Goal: Task Accomplishment & Management: Complete application form

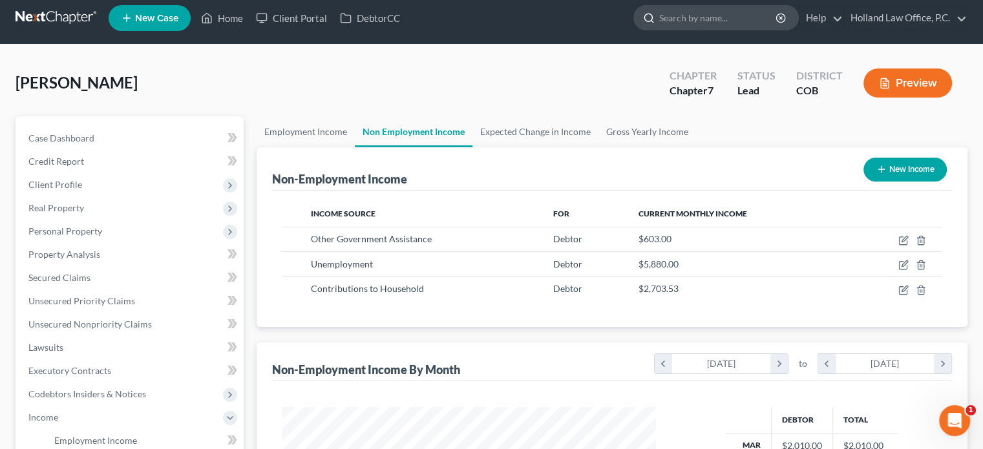
scroll to position [6, 0]
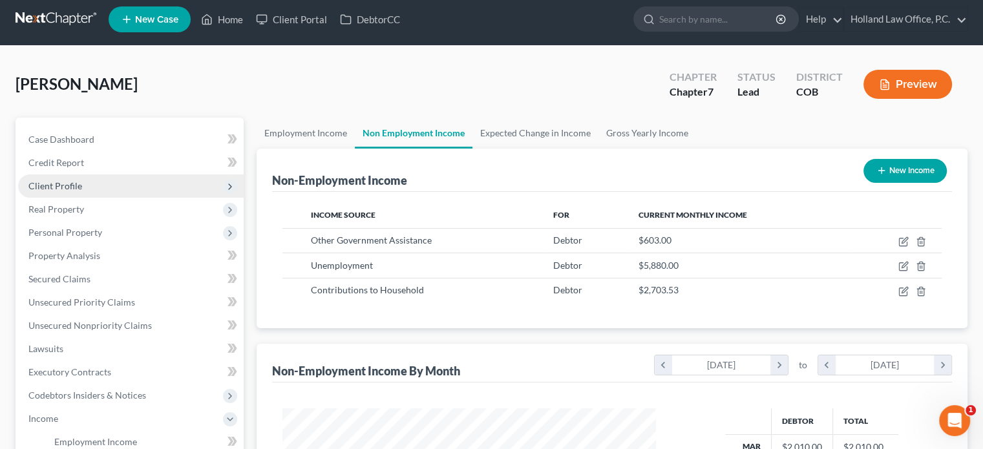
click at [61, 180] on span "Client Profile" at bounding box center [55, 185] width 54 height 11
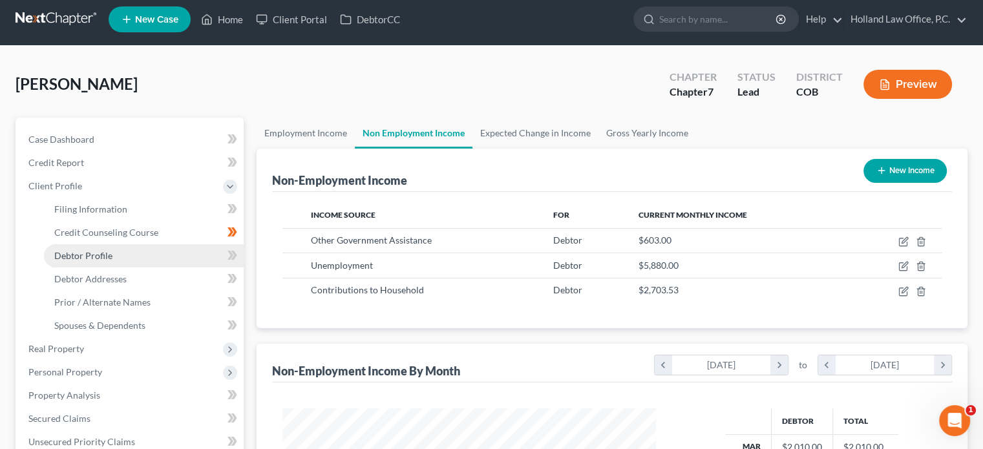
click at [86, 254] on span "Debtor Profile" at bounding box center [83, 255] width 58 height 11
select select "3"
select select "0"
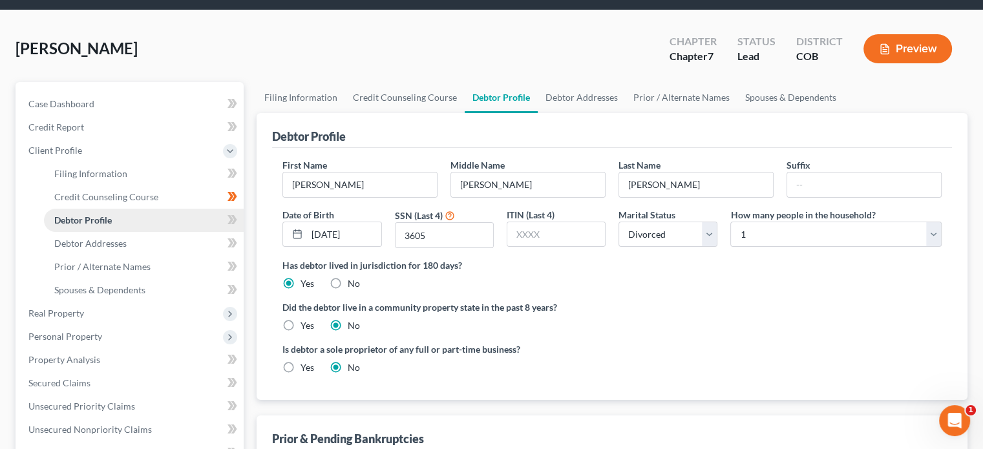
scroll to position [65, 0]
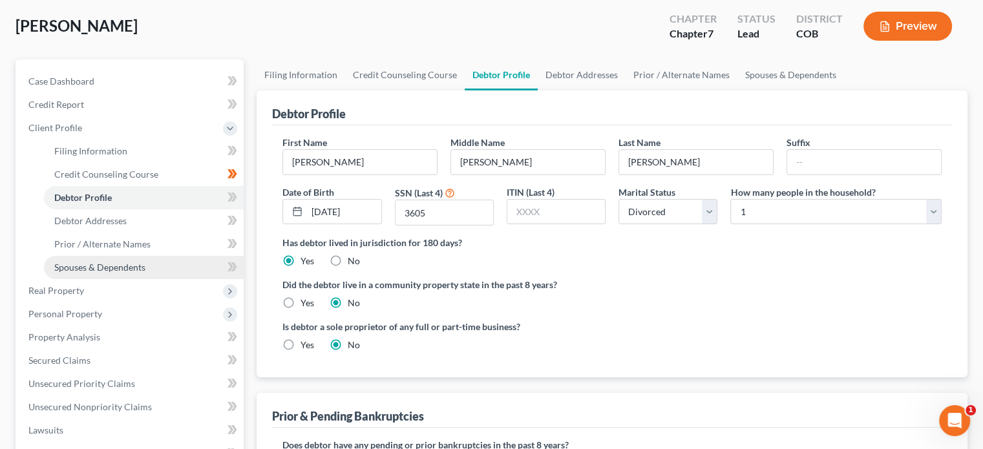
click at [92, 266] on span "Spouses & Dependents" at bounding box center [99, 267] width 91 height 11
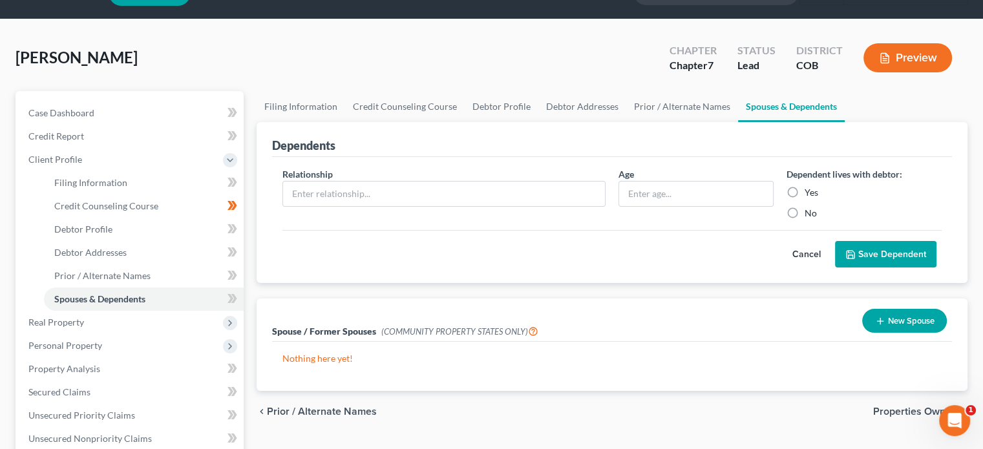
scroll to position [65, 0]
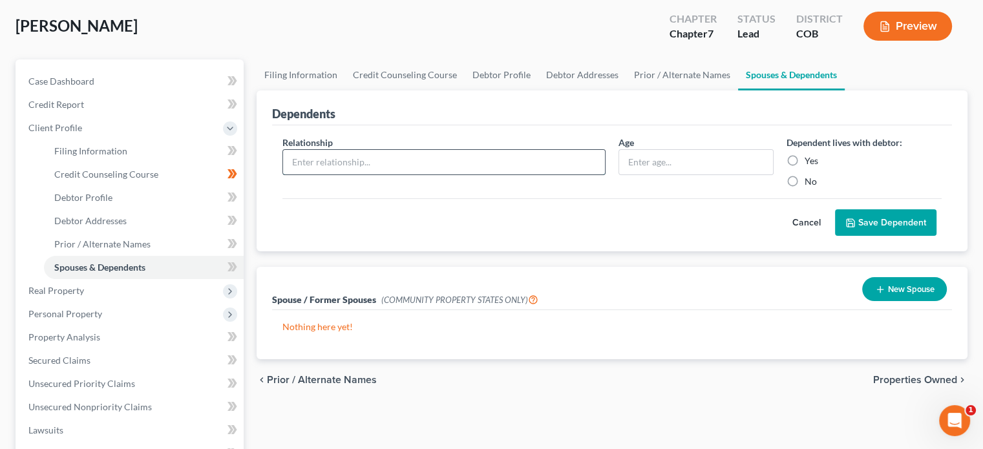
click at [330, 160] on input "text" at bounding box center [444, 162] width 322 height 25
type input "son"
click at [640, 162] on input "text" at bounding box center [696, 162] width 154 height 25
type input "19"
click at [805, 163] on label "Yes" at bounding box center [812, 160] width 14 height 13
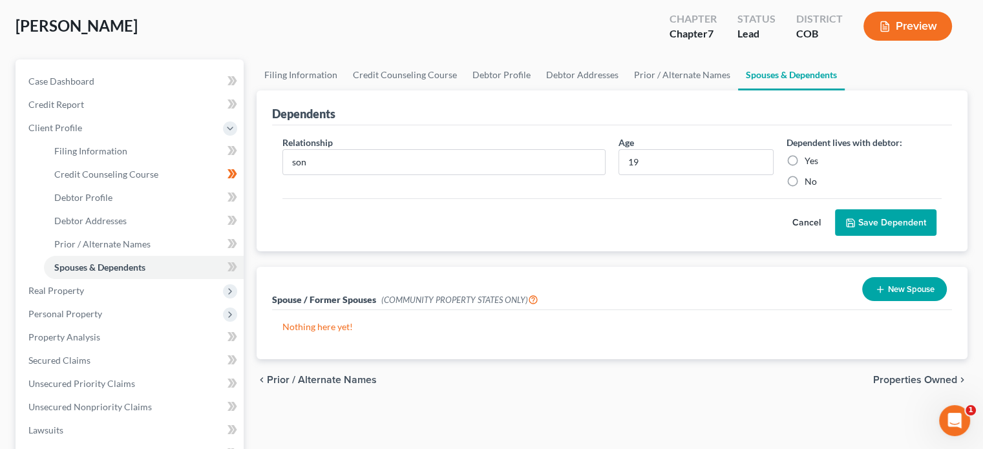
click at [810, 163] on input "Yes" at bounding box center [814, 158] width 8 height 8
radio input "true"
click at [868, 225] on button "Save Dependent" at bounding box center [885, 222] width 101 height 27
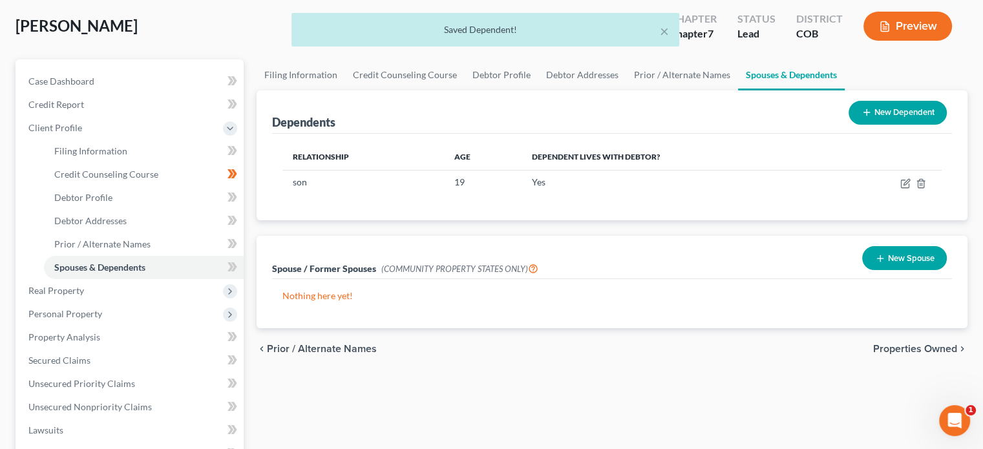
click at [889, 123] on button "New Dependent" at bounding box center [898, 113] width 98 height 24
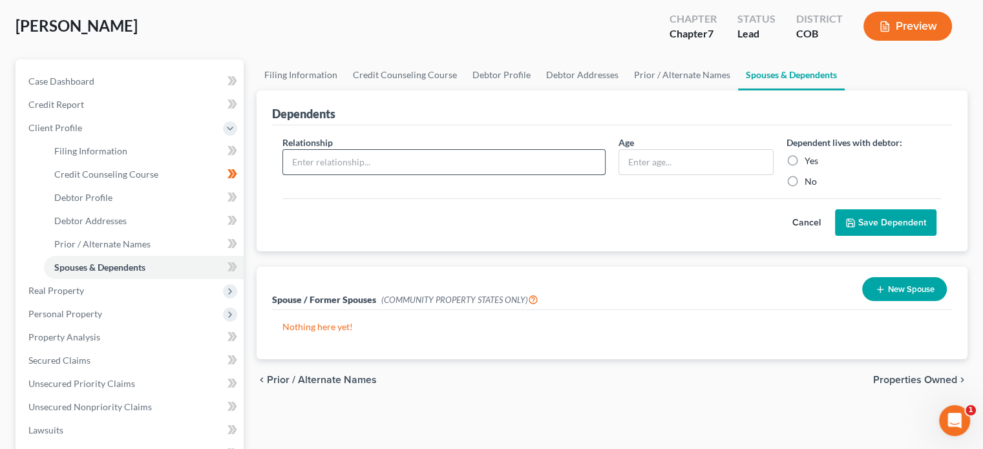
click at [310, 160] on input "text" at bounding box center [444, 162] width 322 height 25
type input "son"
click at [639, 162] on input "text" at bounding box center [696, 162] width 154 height 25
type input "23"
click at [805, 162] on label "Yes" at bounding box center [812, 160] width 14 height 13
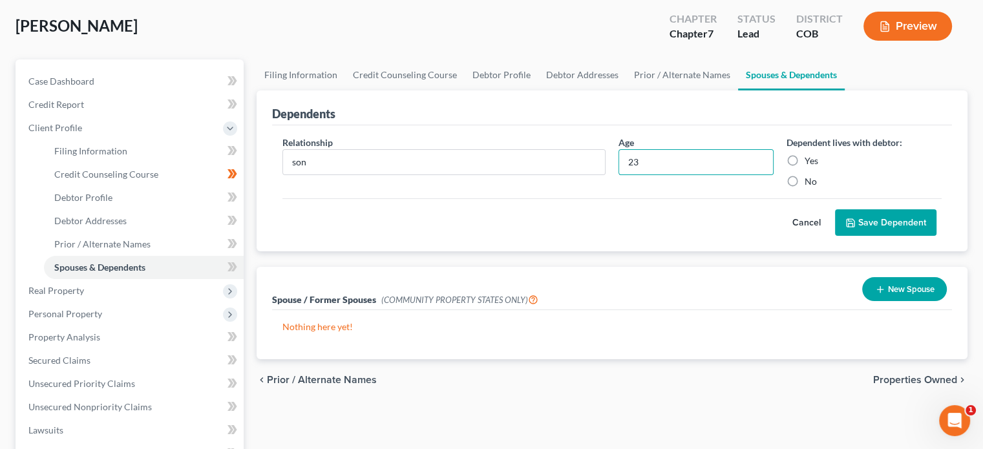
click at [810, 162] on input "Yes" at bounding box center [814, 158] width 8 height 8
radio input "true"
click at [858, 225] on button "Save Dependent" at bounding box center [885, 222] width 101 height 27
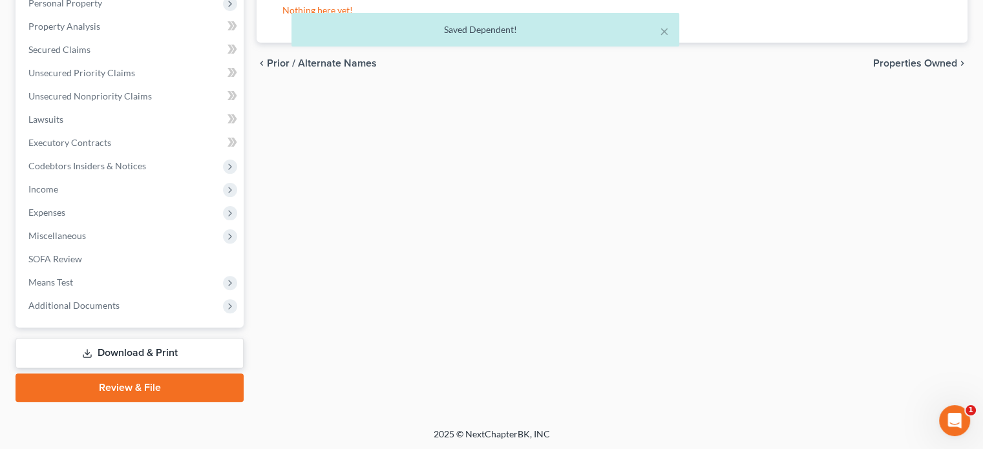
scroll to position [376, 0]
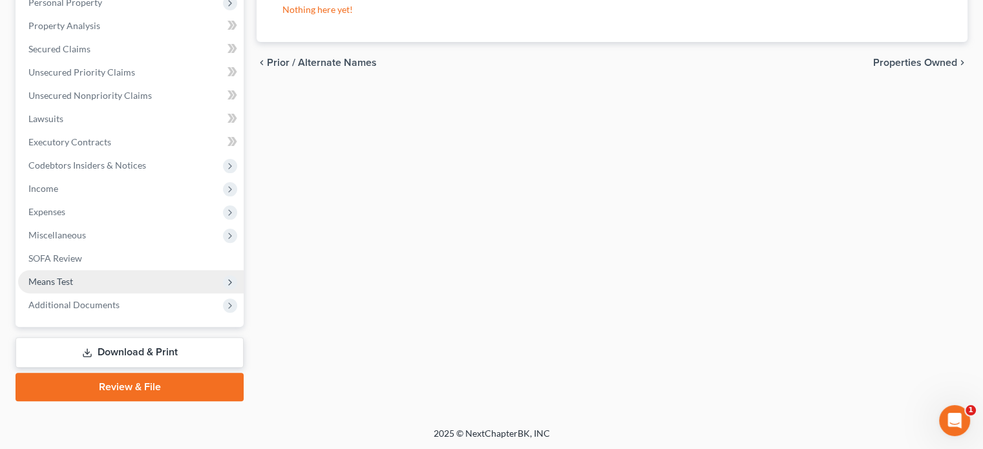
click at [60, 279] on span "Means Test" at bounding box center [50, 281] width 45 height 11
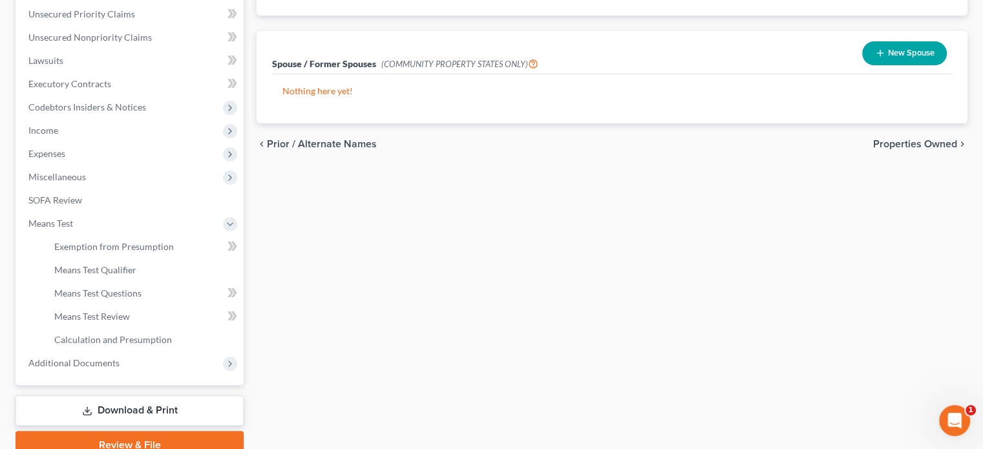
scroll to position [301, 0]
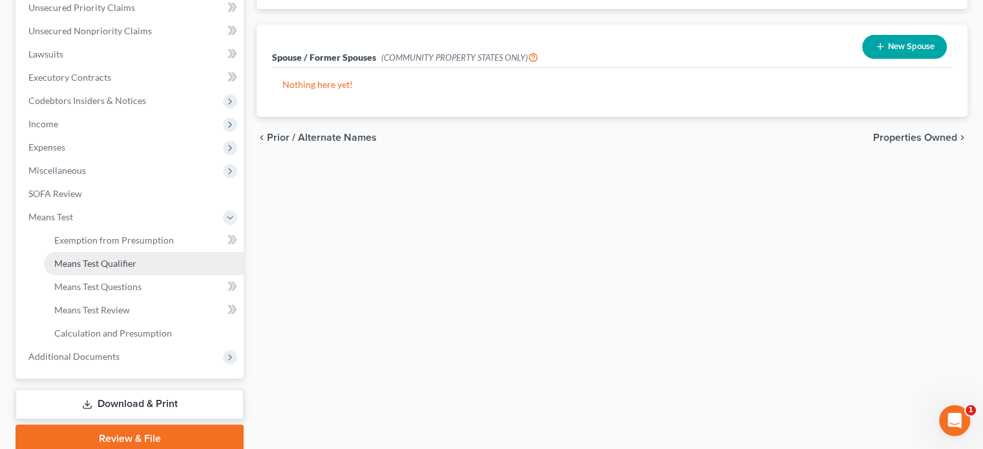
click at [120, 262] on span "Means Test Qualifier" at bounding box center [95, 263] width 82 height 11
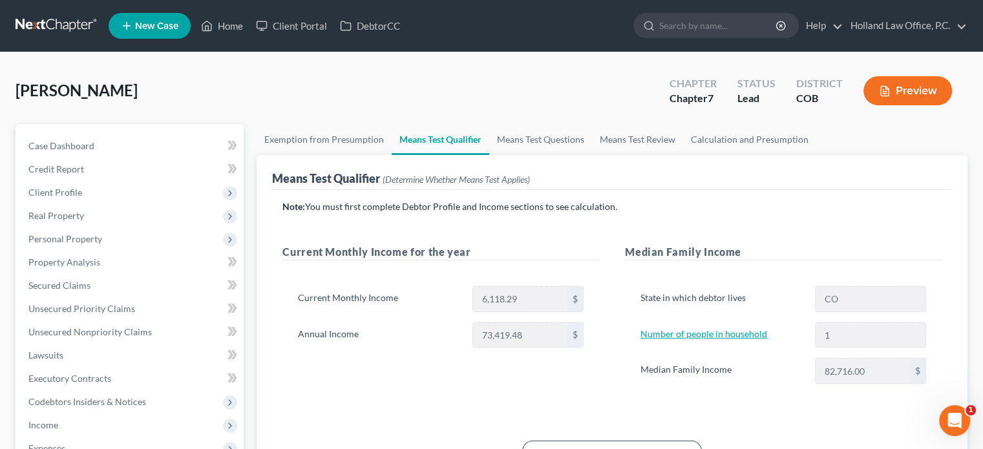
click at [712, 335] on link "Number of people in household" at bounding box center [703, 333] width 127 height 11
select select "3"
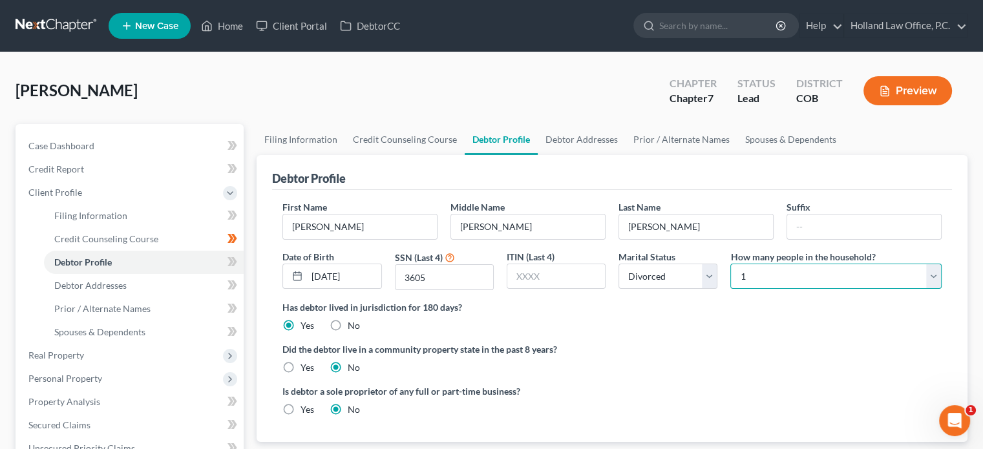
click at [933, 276] on select "Select 1 2 3 4 5 6 7 8 9 10 11 12 13 14 15 16 17 18 19 20" at bounding box center [835, 277] width 211 height 26
select select "2"
click at [730, 264] on select "Select 1 2 3 4 5 6 7 8 9 10 11 12 13 14 15 16 17 18 19 20" at bounding box center [835, 277] width 211 height 26
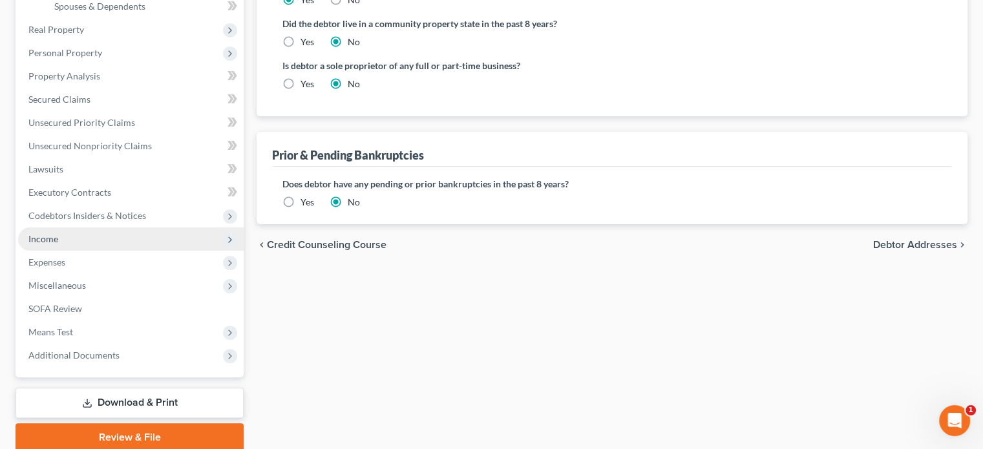
scroll to position [312, 0]
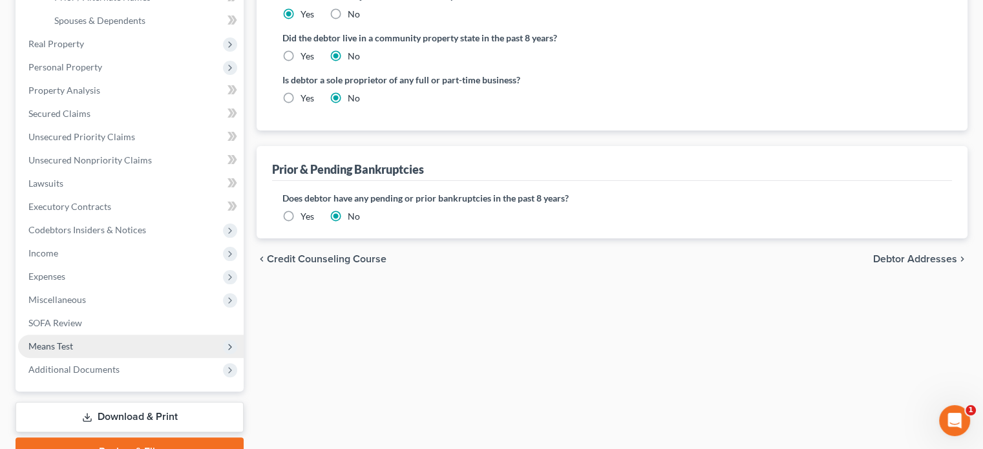
click at [70, 349] on span "Means Test" at bounding box center [50, 346] width 45 height 11
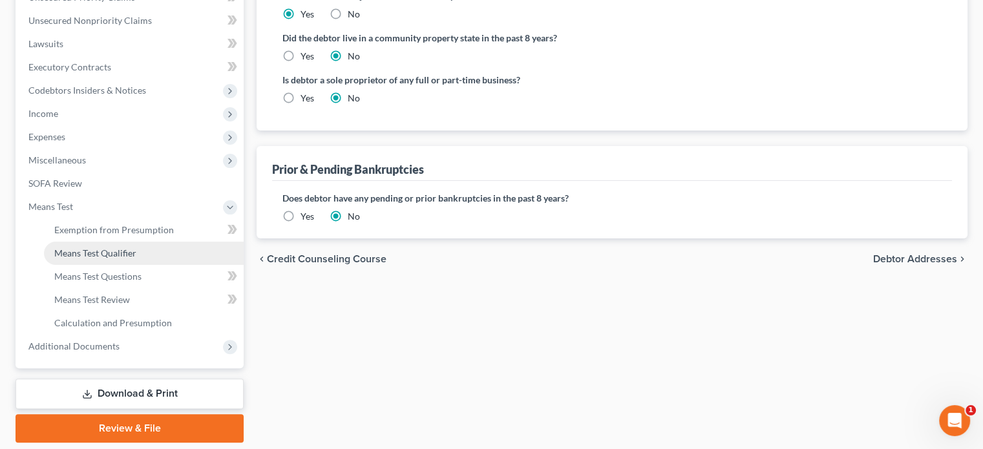
click at [96, 251] on span "Means Test Qualifier" at bounding box center [95, 253] width 82 height 11
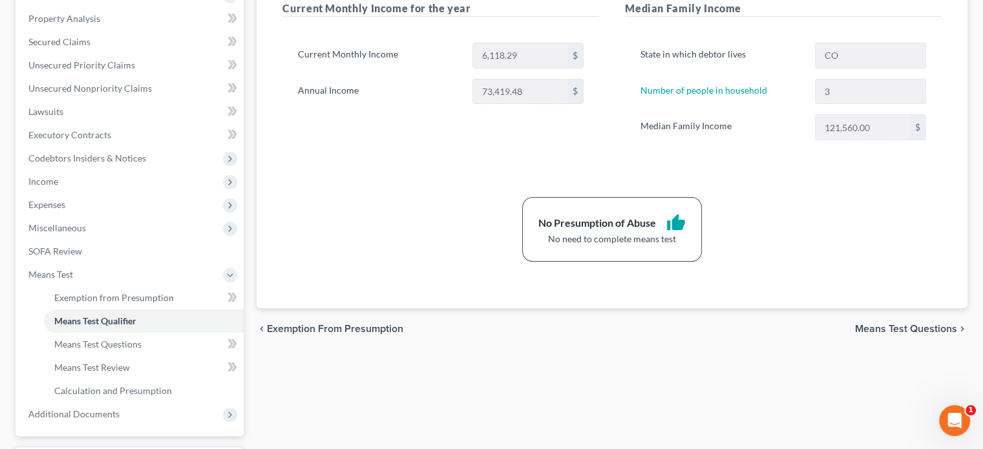
scroll to position [323, 0]
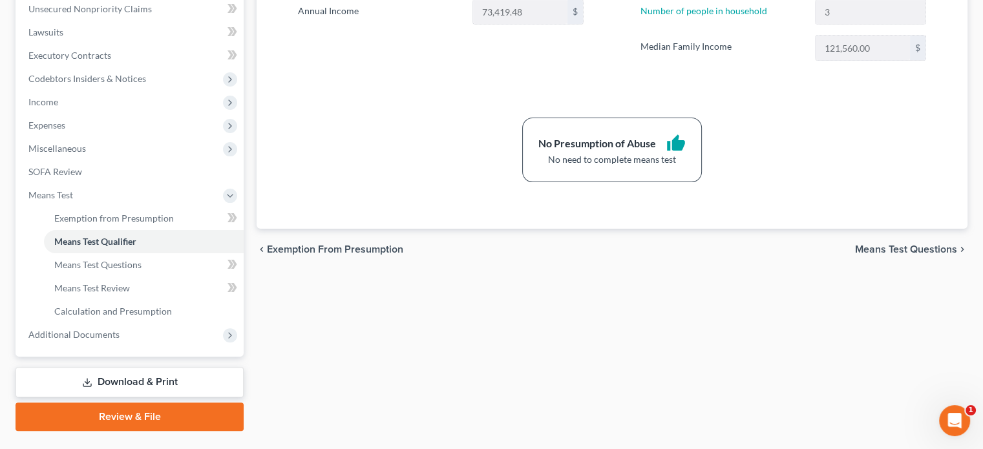
click at [176, 379] on link "Download & Print" at bounding box center [130, 382] width 228 height 30
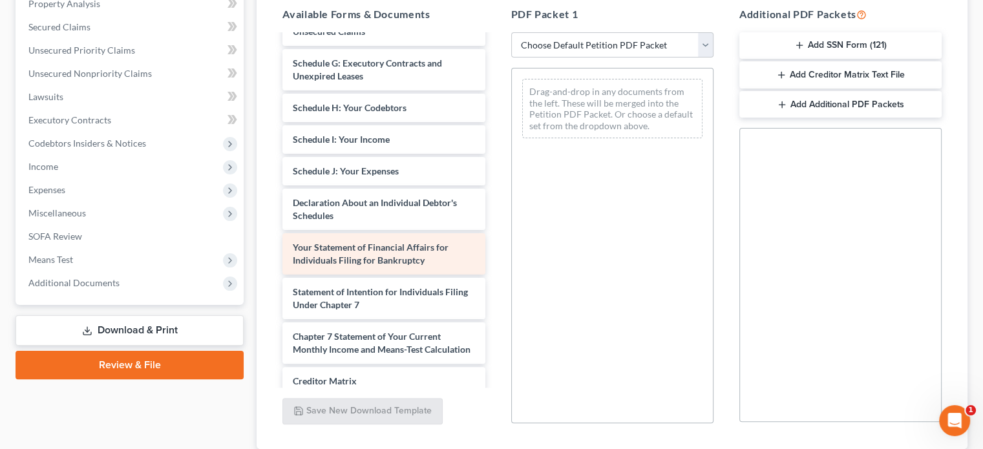
scroll to position [388, 0]
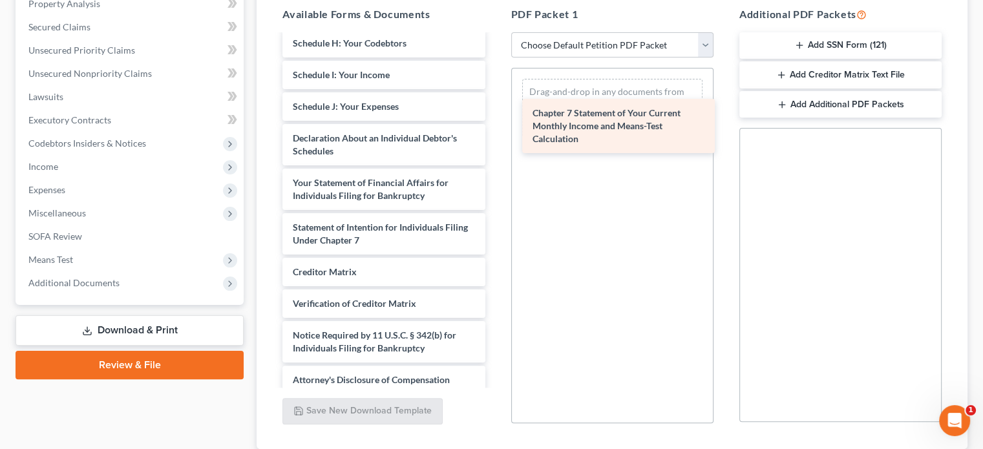
drag, startPoint x: 419, startPoint y: 280, endPoint x: 659, endPoint y: 110, distance: 294.3
click at [495, 110] on div "Chapter 7 Statement of Your Current Monthly Income and Means-Test Calculation S…" at bounding box center [383, 21] width 223 height 746
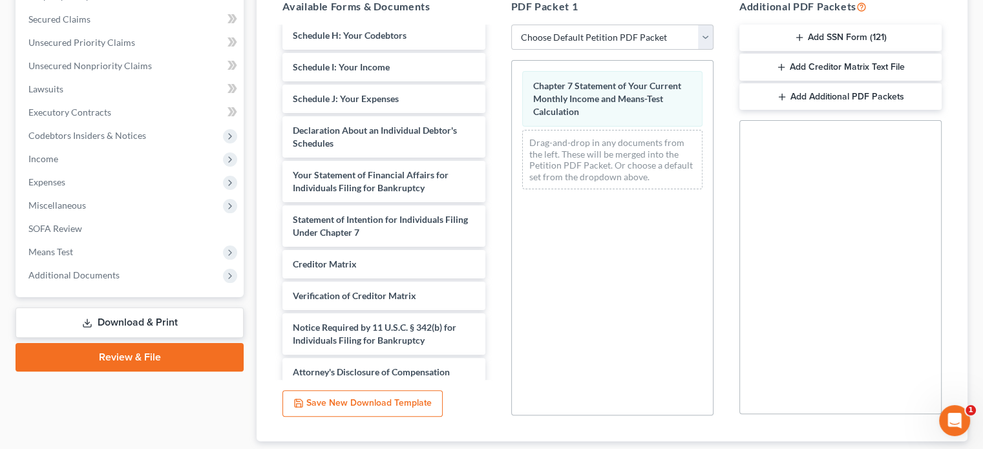
scroll to position [348, 0]
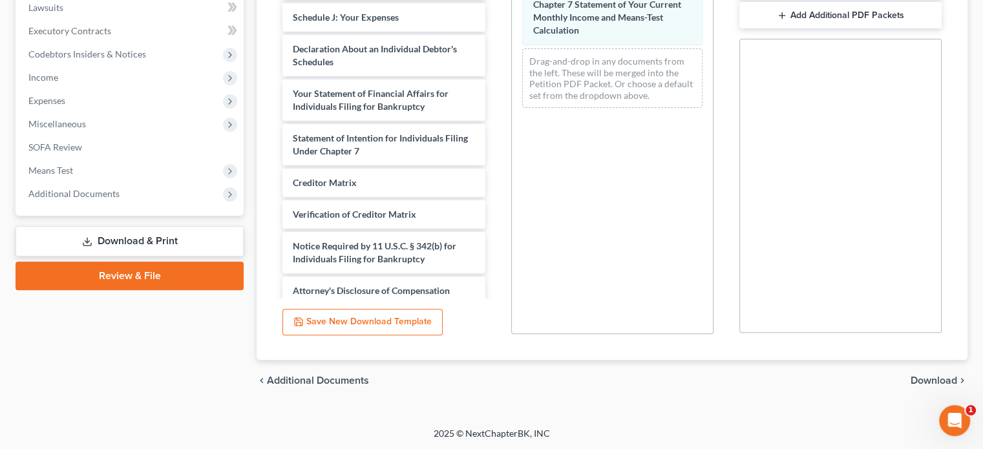
click at [917, 375] on span "Download" at bounding box center [934, 380] width 47 height 10
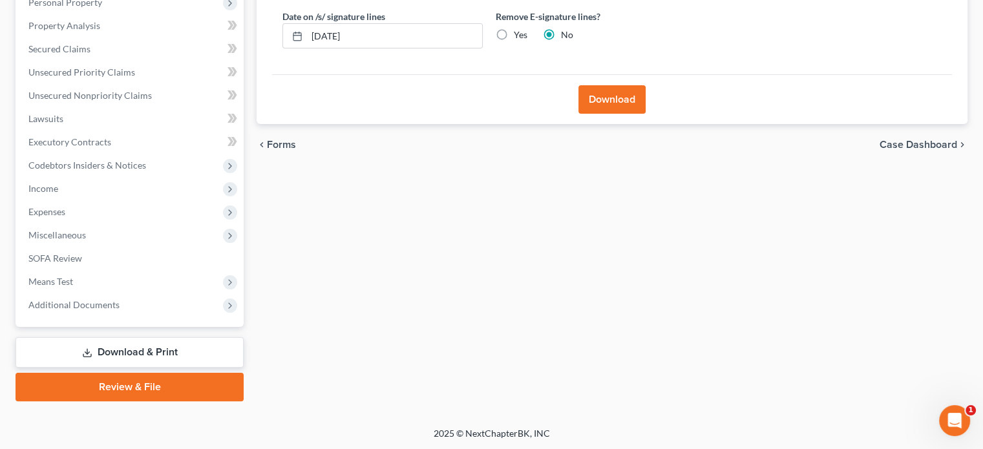
click at [613, 98] on button "Download" at bounding box center [611, 99] width 67 height 28
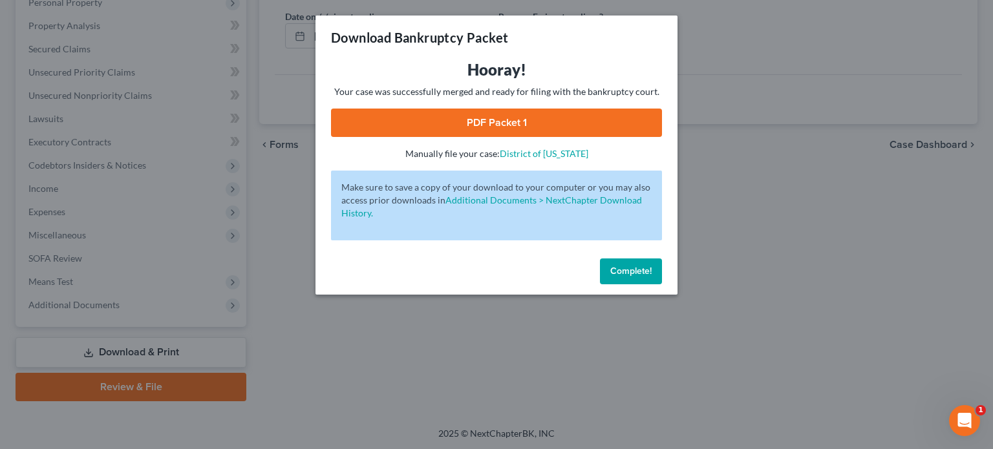
click at [580, 127] on link "PDF Packet 1" at bounding box center [496, 123] width 331 height 28
click at [654, 273] on button "Complete!" at bounding box center [631, 272] width 62 height 26
